Goal: Task Accomplishment & Management: Manage account settings

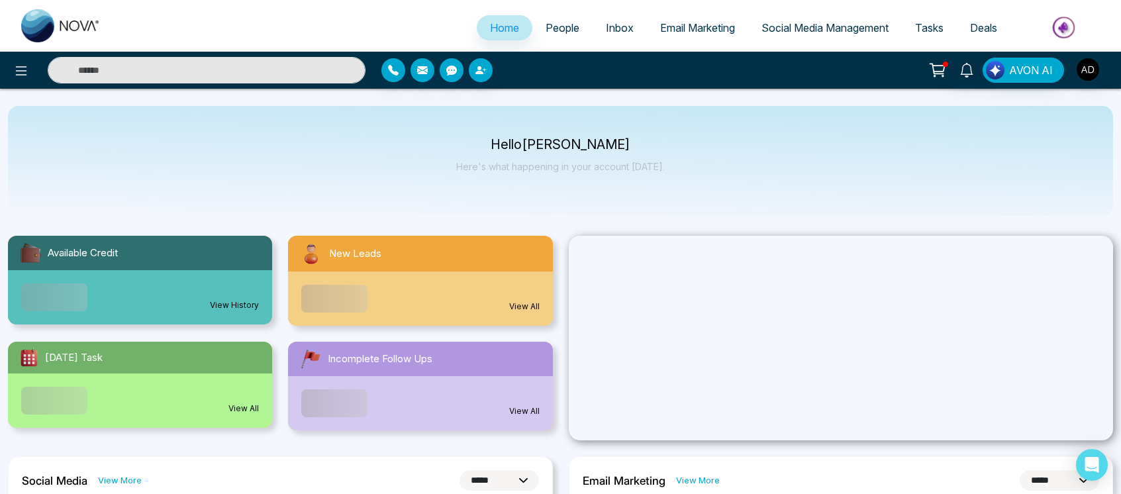
select select "*"
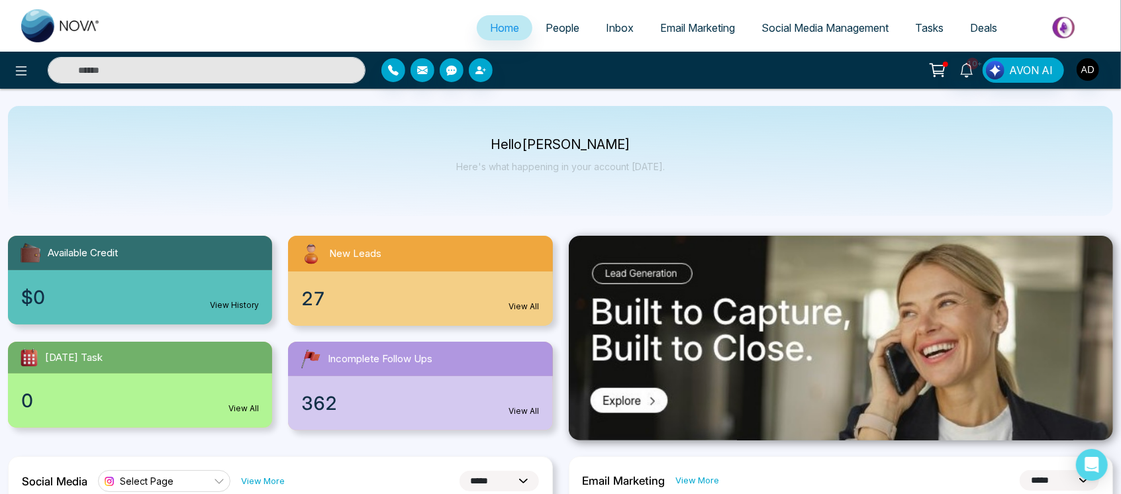
click at [551, 28] on span "People" at bounding box center [562, 27] width 34 height 13
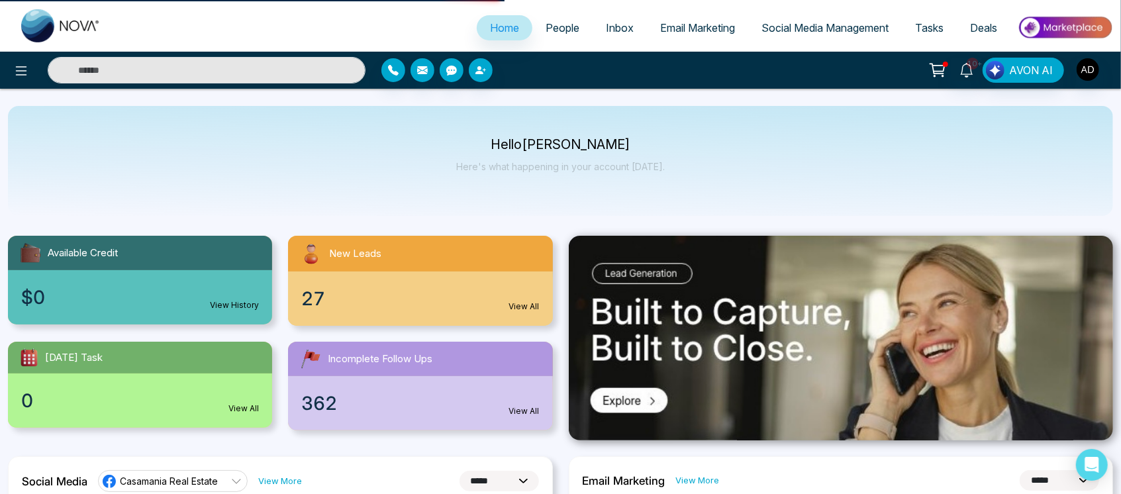
click at [549, 20] on link "People" at bounding box center [562, 27] width 60 height 25
click at [545, 26] on span "People" at bounding box center [562, 27] width 34 height 13
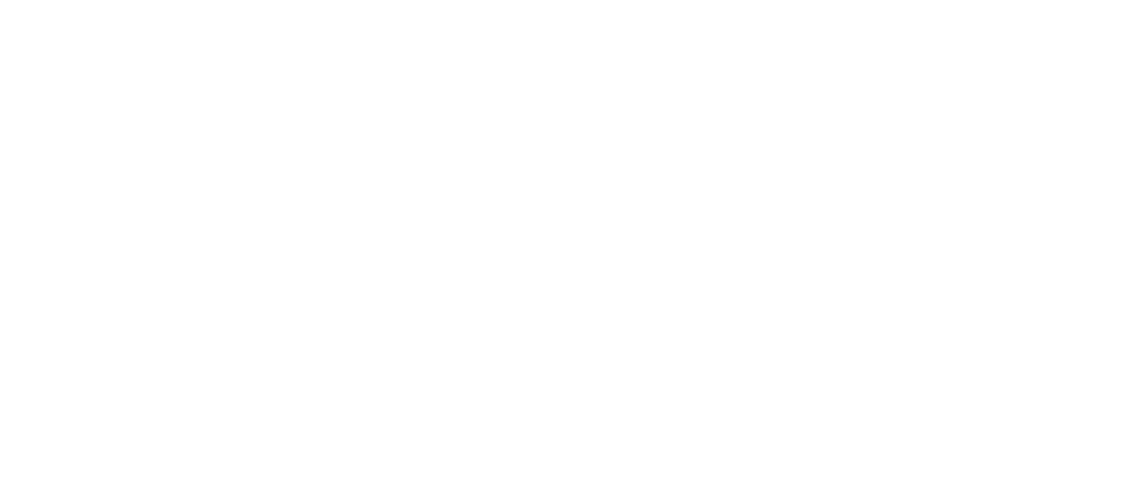
select select "*"
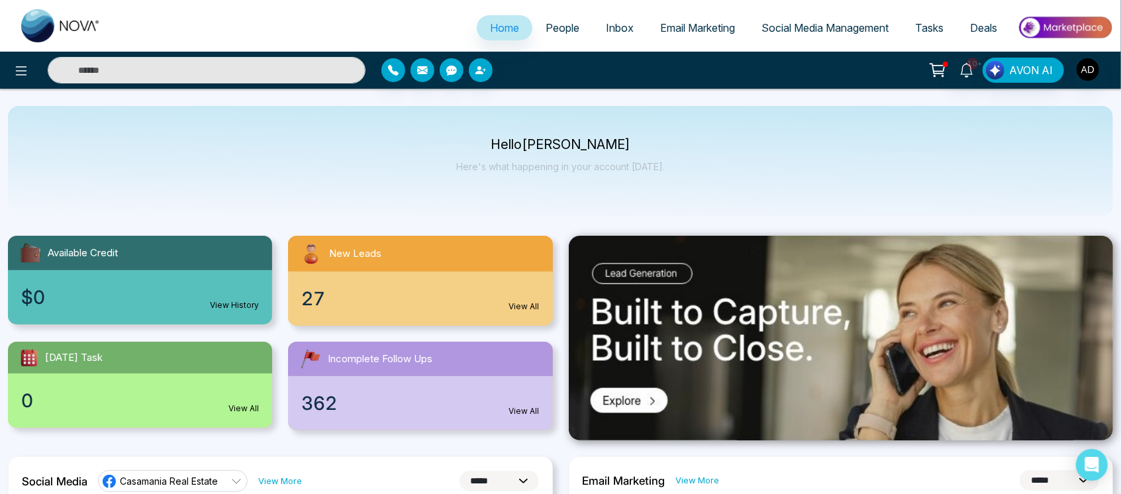
click at [545, 34] on span "People" at bounding box center [562, 27] width 34 height 13
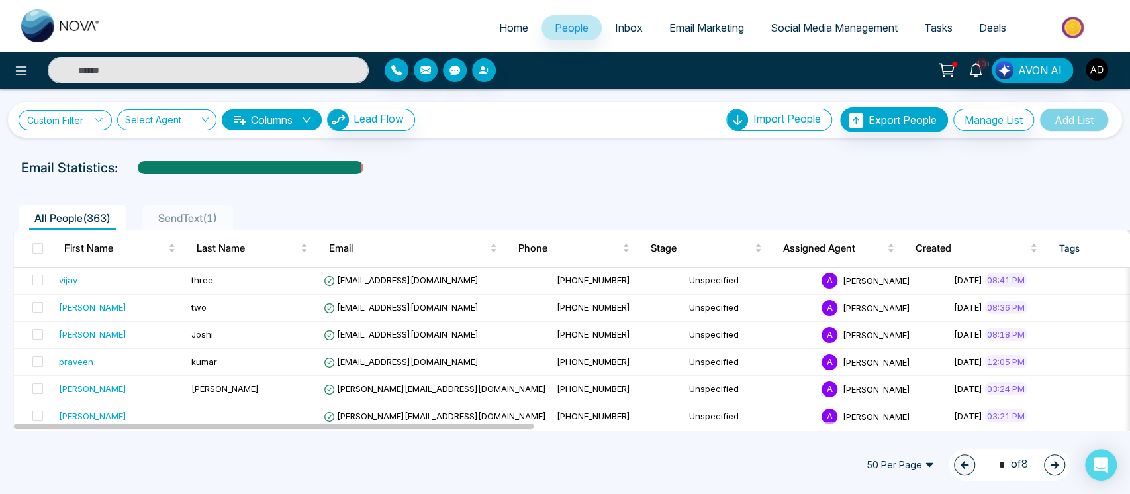
click at [77, 110] on link "Custom Filter" at bounding box center [65, 120] width 93 height 21
click at [102, 151] on input "search" at bounding box center [91, 150] width 107 height 20
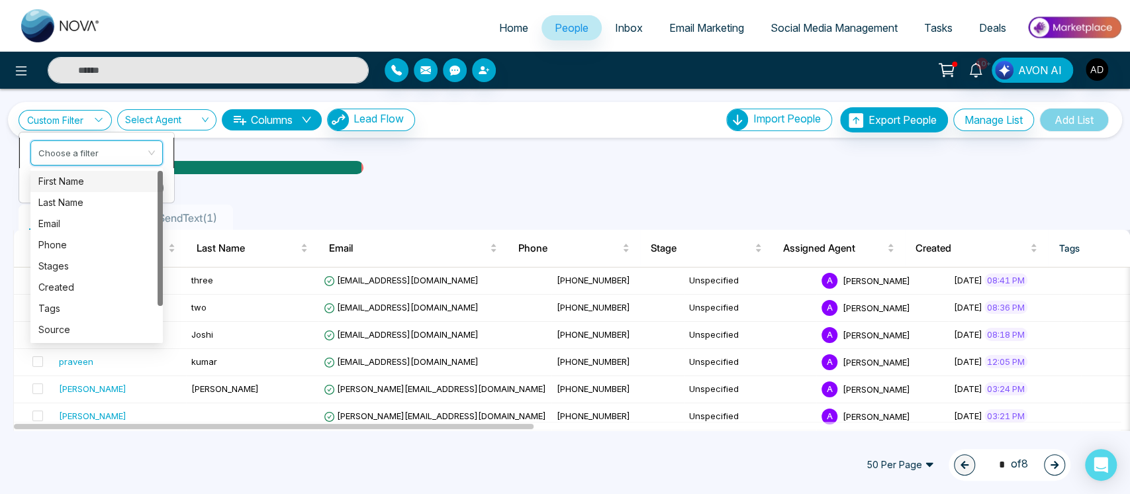
click at [99, 181] on div "First Name" at bounding box center [96, 180] width 116 height 15
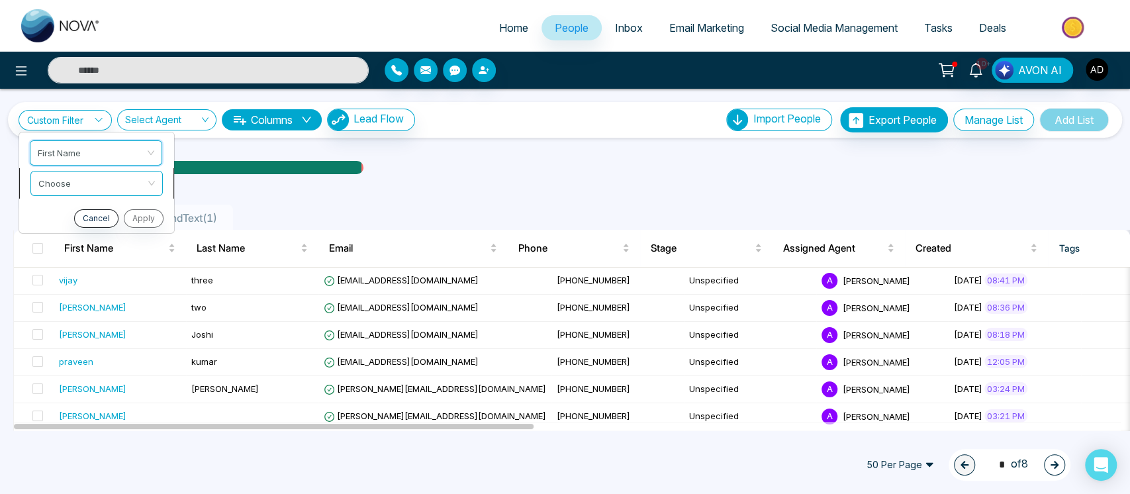
click at [90, 183] on input "search" at bounding box center [91, 181] width 107 height 20
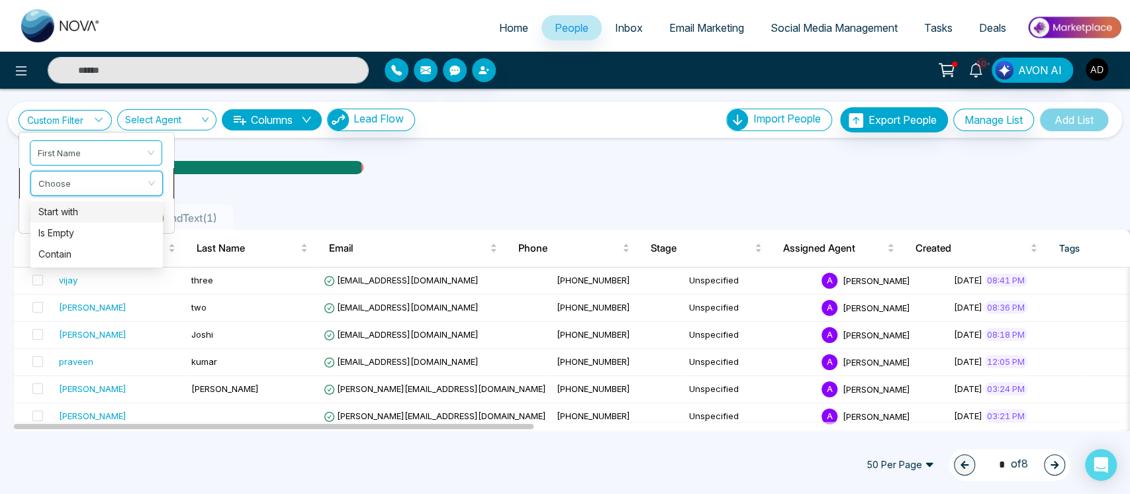
click at [89, 215] on div "Start with" at bounding box center [96, 211] width 116 height 15
click at [98, 212] on input "text" at bounding box center [96, 215] width 132 height 25
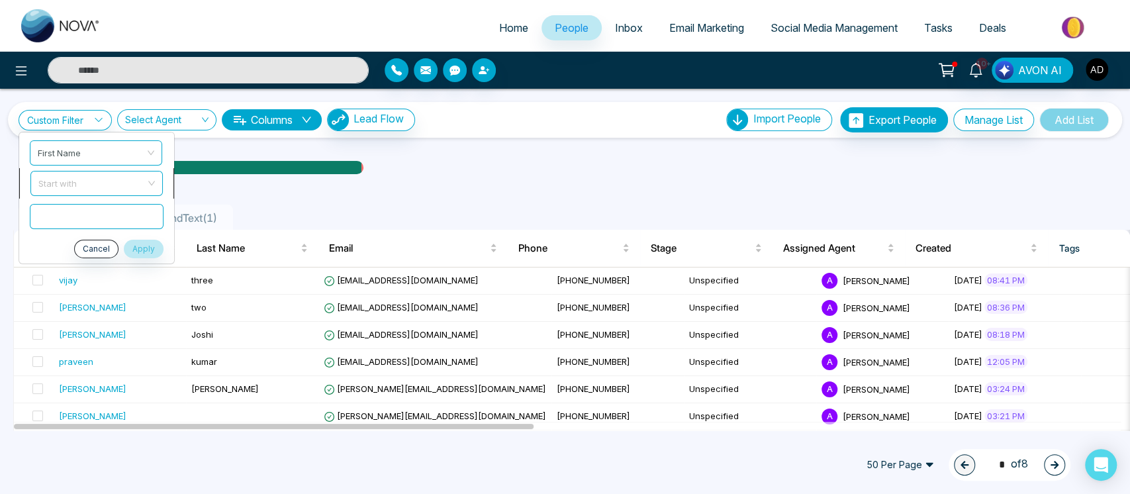
click at [115, 184] on span "Start with" at bounding box center [96, 183] width 116 height 24
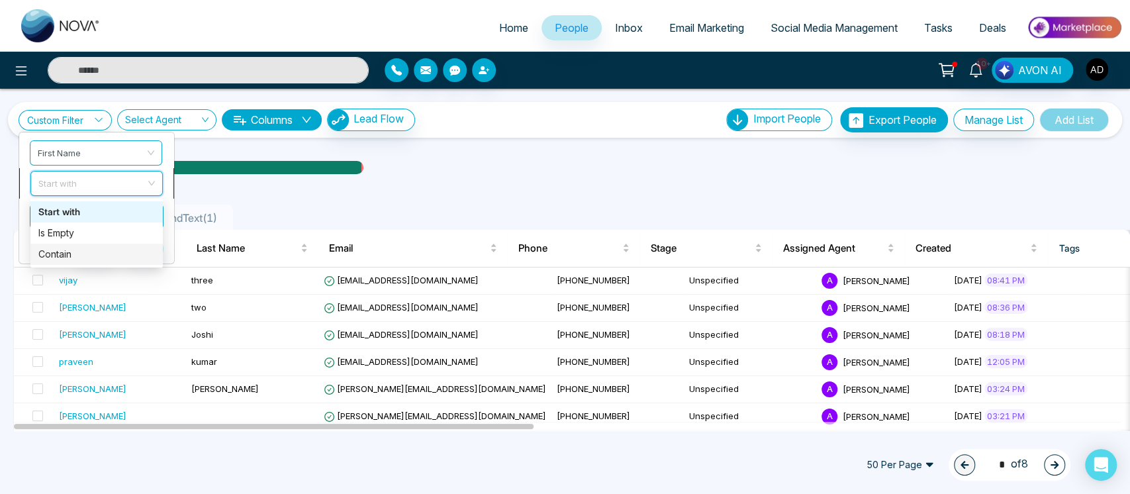
click at [116, 246] on div "Contain" at bounding box center [96, 253] width 116 height 15
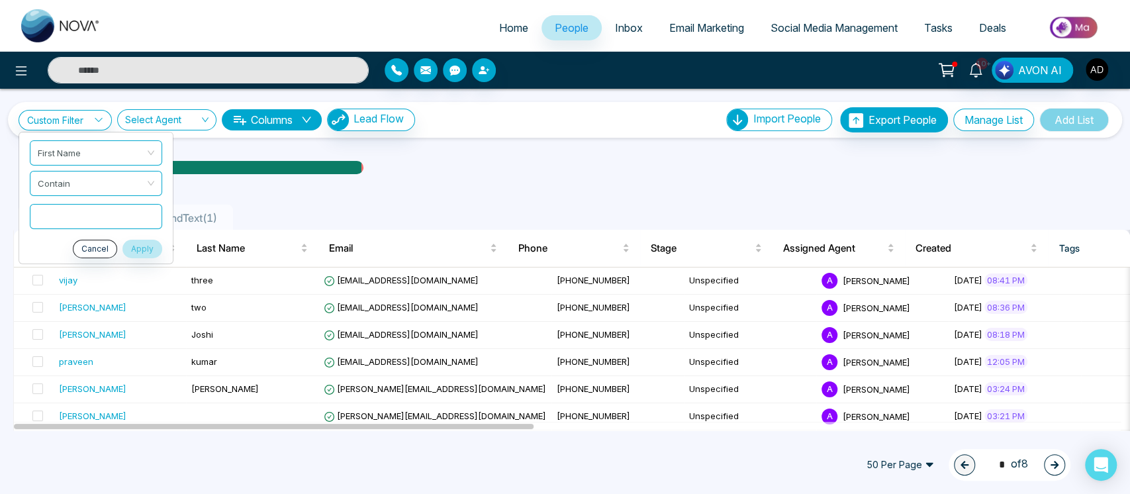
click at [104, 218] on input "text" at bounding box center [96, 215] width 132 height 25
type input "****"
click at [149, 249] on button "Apply" at bounding box center [142, 248] width 40 height 19
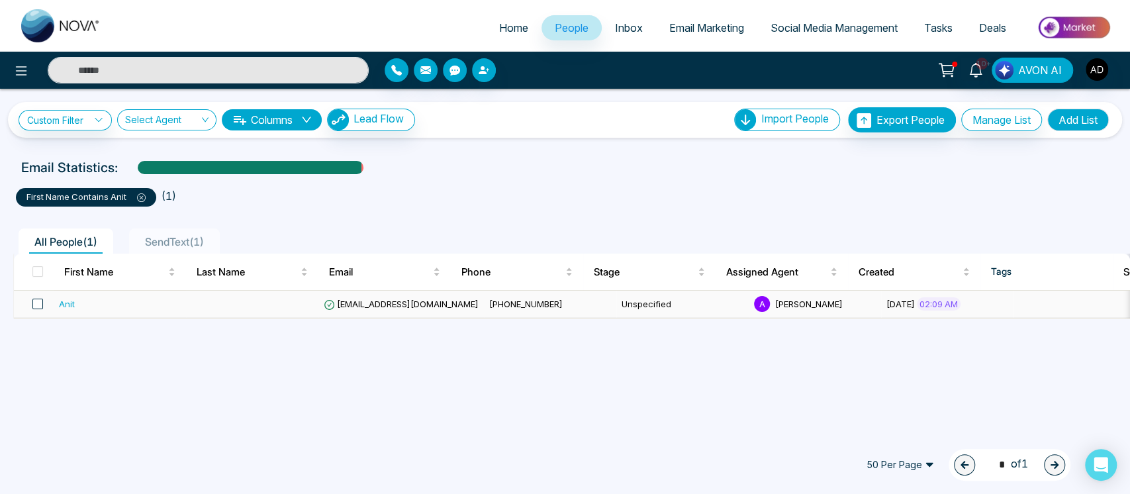
click at [38, 302] on span at bounding box center [37, 304] width 11 height 11
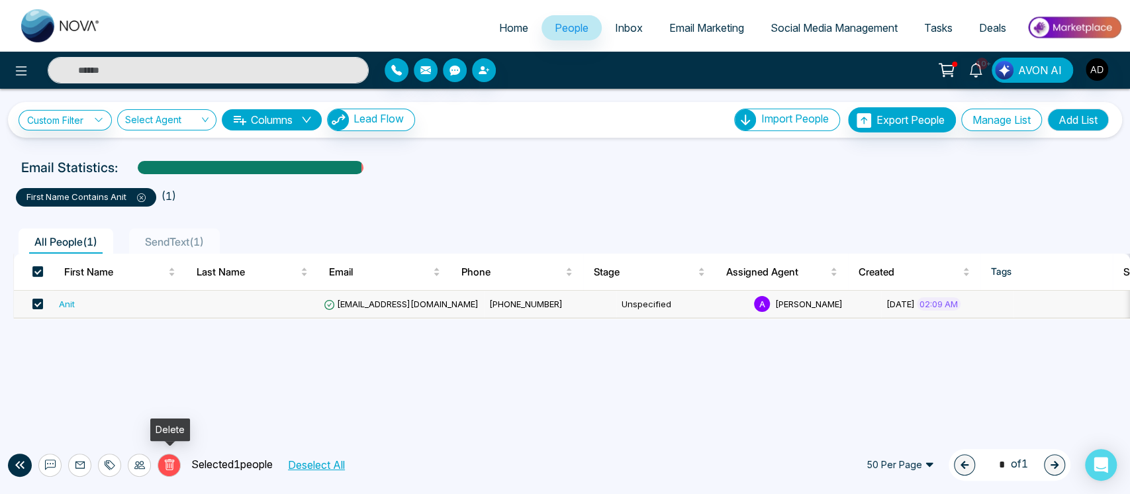
click at [172, 459] on icon at bounding box center [169, 465] width 12 height 12
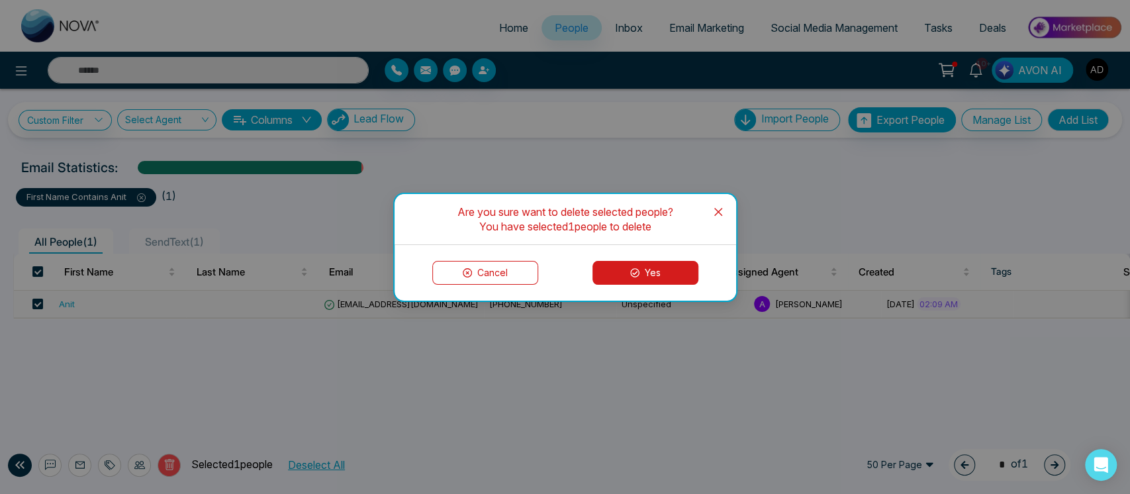
click at [624, 279] on button "Yes" at bounding box center [645, 273] width 106 height 24
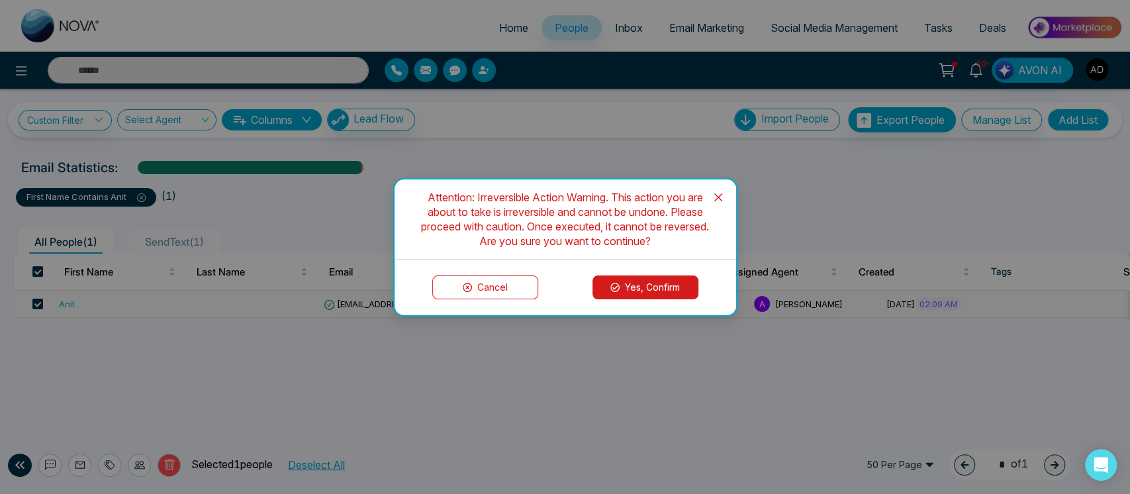
click at [639, 287] on button "Yes, Confirm" at bounding box center [645, 287] width 106 height 24
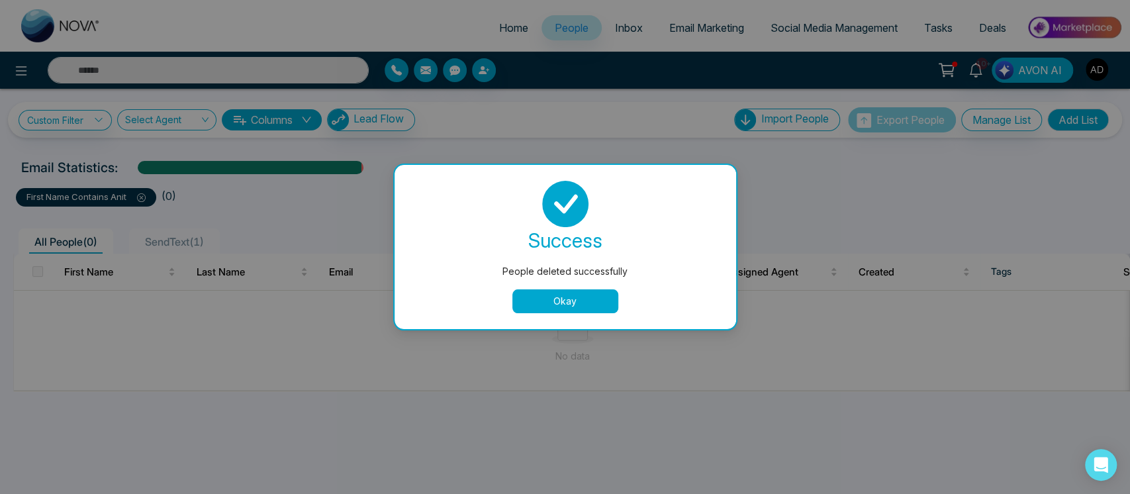
click at [572, 304] on button "Okay" at bounding box center [565, 301] width 106 height 24
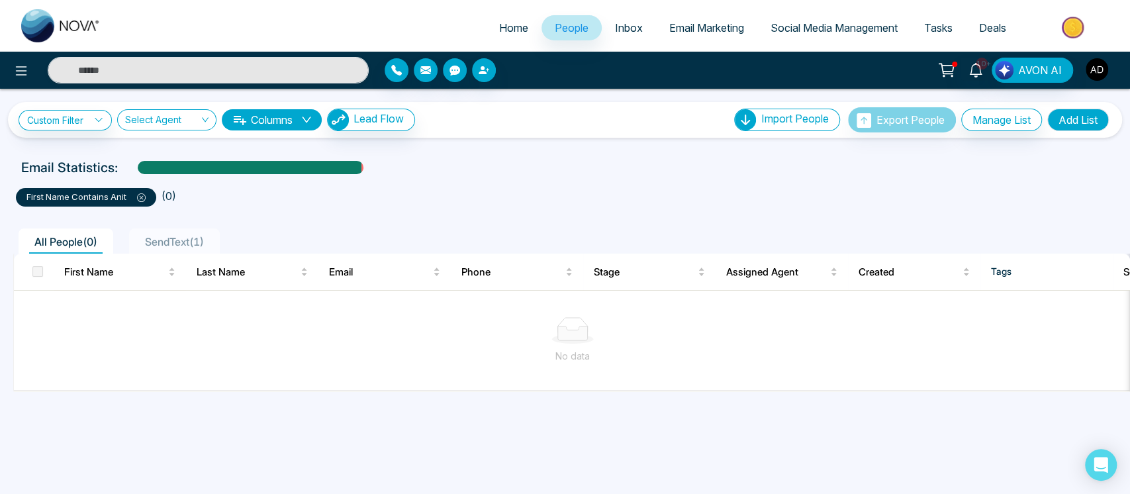
click at [1105, 71] on img "button" at bounding box center [1097, 69] width 23 height 23
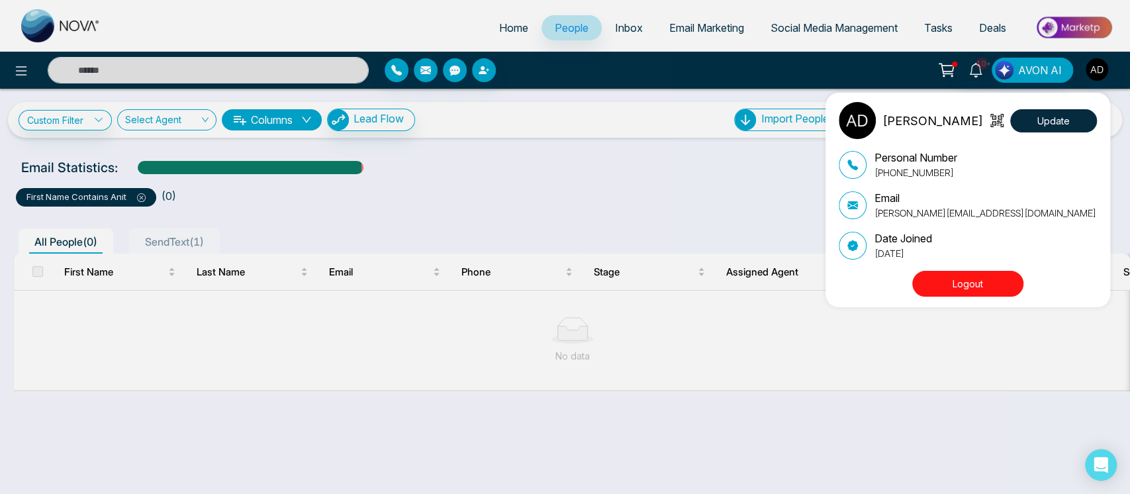
click at [972, 278] on button "Logout" at bounding box center [967, 284] width 111 height 26
